Goal: Task Accomplishment & Management: Manage account settings

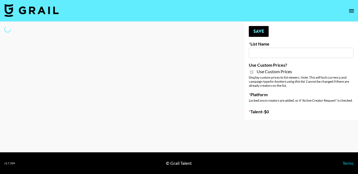
type input "Petlibro (30th Sept)"
checkbox input "true"
select select "Brand"
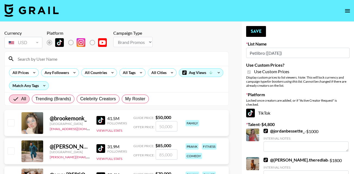
click at [37, 57] on input at bounding box center [119, 59] width 211 height 9
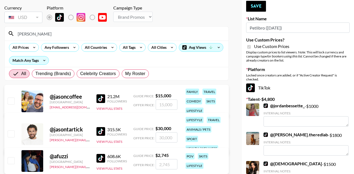
scroll to position [26, 0]
type input "[PERSON_NAME]"
click at [11, 134] on input "checkbox" at bounding box center [11, 133] width 7 height 7
checkbox input "true"
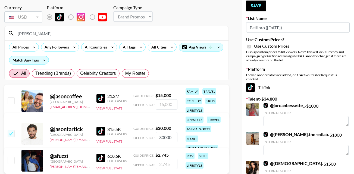
click at [175, 137] on input "30000" at bounding box center [167, 137] width 22 height 10
type input "3"
checkbox input "false"
click at [10, 133] on input "checkbox" at bounding box center [11, 133] width 7 height 7
checkbox input "true"
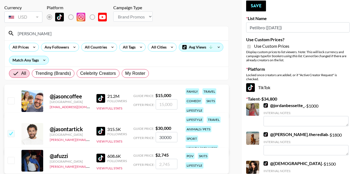
click at [175, 137] on input "30000" at bounding box center [167, 137] width 22 height 10
type input "3"
checkbox input "true"
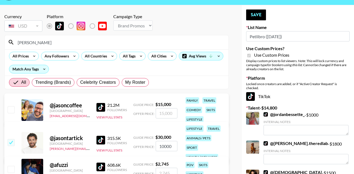
scroll to position [14, 0]
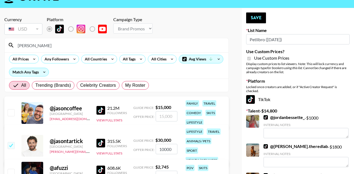
click at [165, 149] on input "10000" at bounding box center [167, 149] width 22 height 10
type input "12000"
click at [253, 18] on button "Save" at bounding box center [256, 17] width 20 height 11
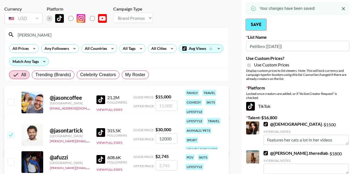
scroll to position [0, 0]
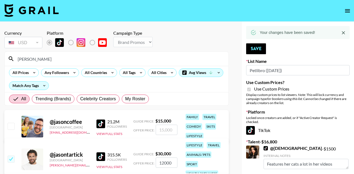
click at [41, 56] on input "jason" at bounding box center [119, 59] width 211 height 9
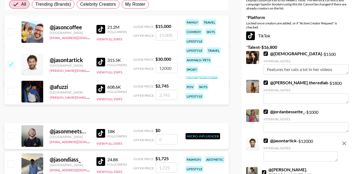
scroll to position [123, 0]
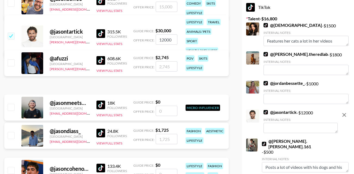
click at [289, 130] on textarea at bounding box center [300, 128] width 74 height 10
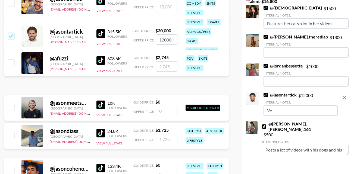
type textarea "V"
type textarea "H"
click at [266, 111] on textarea "Large views, posts a lot with his dog" at bounding box center [300, 111] width 74 height 10
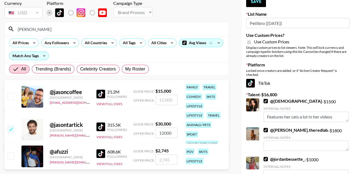
scroll to position [0, 0]
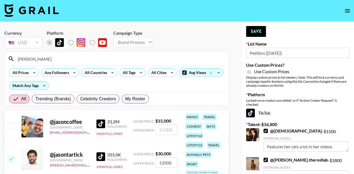
type textarea "High profile. Large views, posts a lot with his dog"
click at [254, 32] on button "Save" at bounding box center [256, 31] width 20 height 11
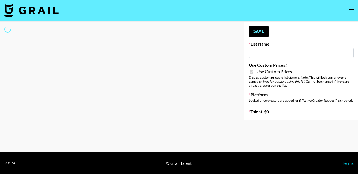
type input "Whiteout Survival ([DATE])"
checkbox input "true"
select select "Brand"
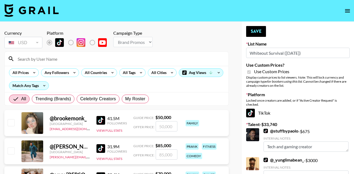
click at [44, 59] on input at bounding box center [119, 59] width 211 height 9
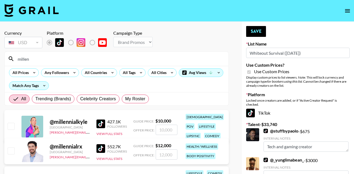
type input "millen"
click at [11, 127] on input "checkbox" at bounding box center [11, 126] width 7 height 7
checkbox input "true"
click at [172, 130] on input "10000" at bounding box center [167, 130] width 22 height 10
type input "1"
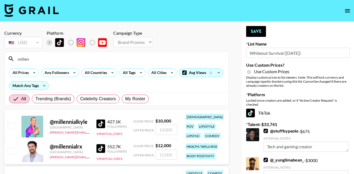
checkbox input "false"
type input "8"
checkbox input "true"
type input "8000"
click at [260, 28] on button "Save" at bounding box center [256, 31] width 20 height 11
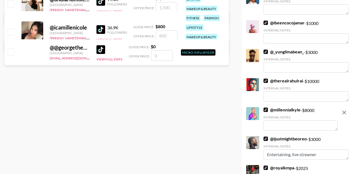
scroll to position [183, 0]
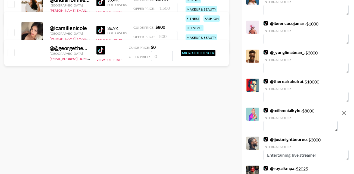
click at [275, 127] on textarea at bounding box center [300, 126] width 74 height 10
type textarea "M"
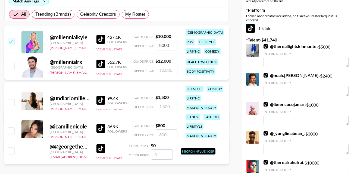
scroll to position [0, 0]
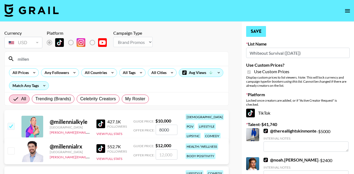
type textarea "Very entertaining"
click at [260, 28] on button "Save" at bounding box center [256, 31] width 20 height 11
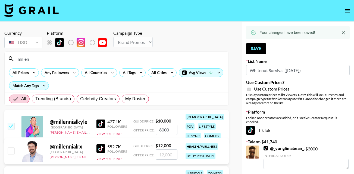
click at [35, 60] on input "millen" at bounding box center [119, 59] width 211 height 9
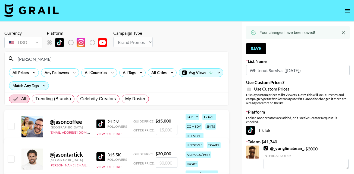
type input "jason"
click at [12, 158] on input "checkbox" at bounding box center [11, 159] width 7 height 7
checkbox input "true"
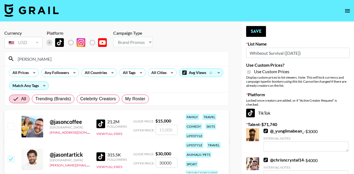
click at [171, 162] on input "30000" at bounding box center [167, 163] width 22 height 10
type input "12000"
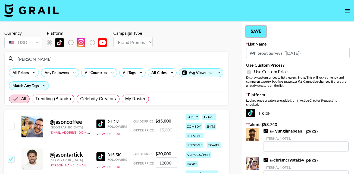
click at [254, 33] on button "Save" at bounding box center [256, 31] width 20 height 11
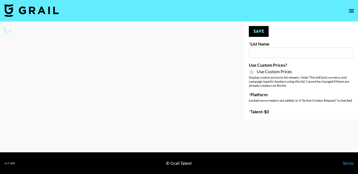
type input "Medical Solutions (30th Sept)"
checkbox input "true"
select select "Brand"
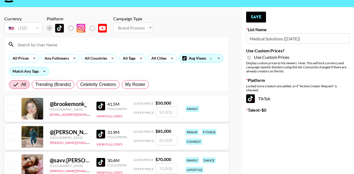
scroll to position [15, 0]
click at [67, 47] on input at bounding box center [119, 44] width 211 height 9
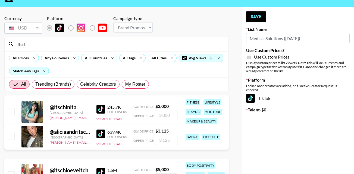
scroll to position [53, 0]
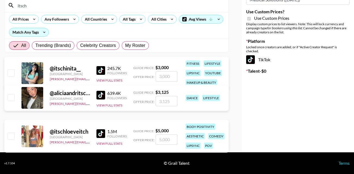
type input "itsch"
click at [12, 136] on input "checkbox" at bounding box center [11, 136] width 7 height 7
checkbox input "true"
type input "5000"
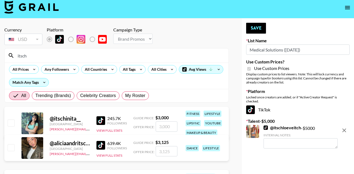
scroll to position [0, 0]
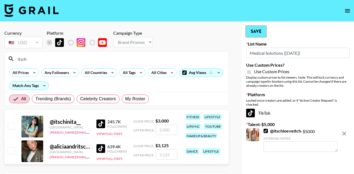
click at [254, 31] on button "Save" at bounding box center [256, 31] width 20 height 11
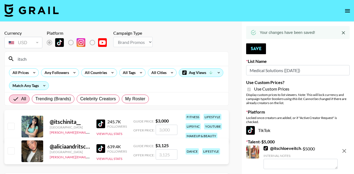
type textarea "From LA"
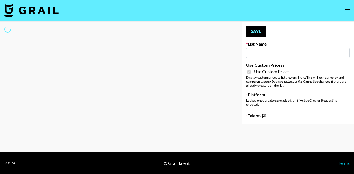
type input "Medical Solutions (30th Sept)"
checkbox input "true"
select select "Brand"
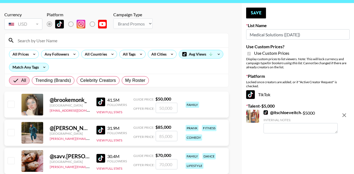
scroll to position [19, 0]
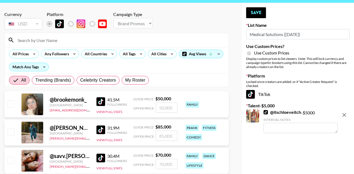
click at [275, 131] on textarea at bounding box center [300, 128] width 74 height 10
type textarea "From LA"
click at [256, 10] on button "Save" at bounding box center [256, 12] width 20 height 11
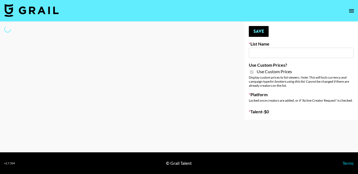
type input "Butcher Box ([DATE])"
checkbox input "true"
select select "Brand"
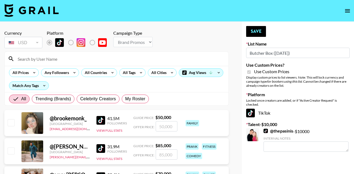
click at [65, 61] on input at bounding box center [119, 59] width 211 height 9
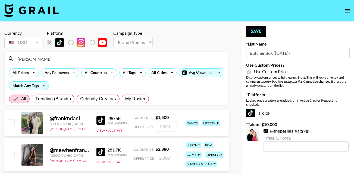
type input "frank"
click at [12, 122] on input "checkbox" at bounding box center [11, 122] width 7 height 7
checkbox input "true"
type input "1500"
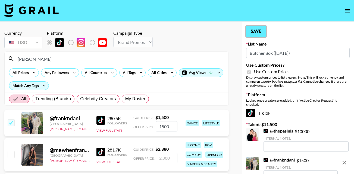
click at [262, 29] on button "Save" at bounding box center [256, 31] width 20 height 11
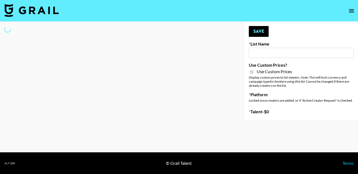
type input "Butcher Box ([DATE])"
checkbox input "true"
select select "Brand"
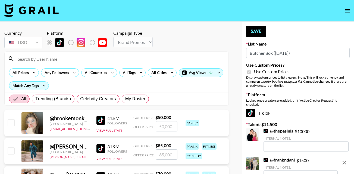
click at [54, 59] on input at bounding box center [119, 59] width 211 height 9
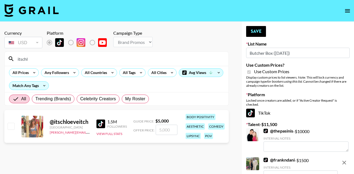
type input "itschl"
click at [8, 127] on input "checkbox" at bounding box center [11, 126] width 7 height 7
checkbox input "true"
type input "5000"
click at [258, 30] on button "Save" at bounding box center [256, 31] width 20 height 11
